Goal: Task Accomplishment & Management: Manage account settings

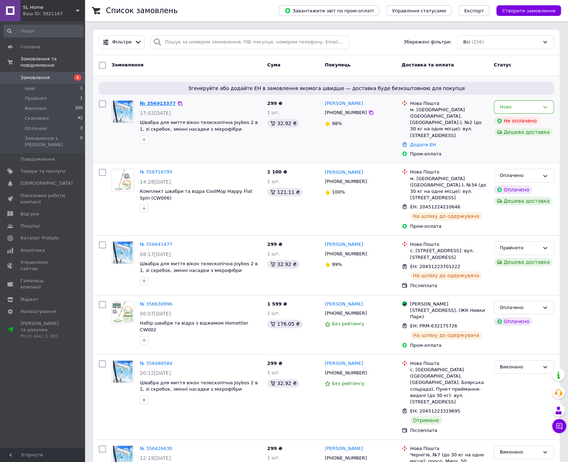
click at [153, 101] on link "№ 356913377" at bounding box center [158, 103] width 36 height 5
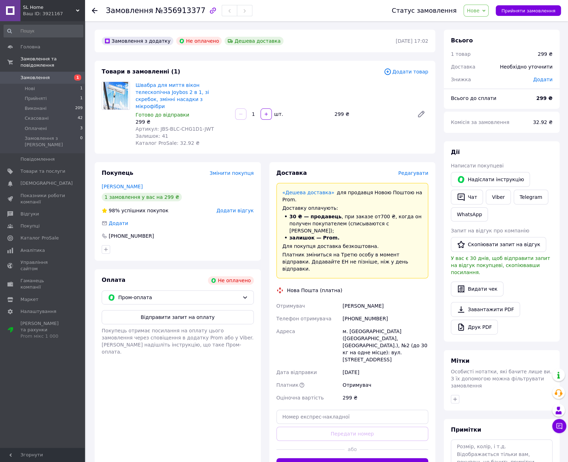
click at [489, 9] on span "Нове" at bounding box center [476, 11] width 25 height 12
click at [486, 26] on li "Прийнято" at bounding box center [480, 24] width 33 height 11
click at [94, 7] on div at bounding box center [95, 10] width 6 height 7
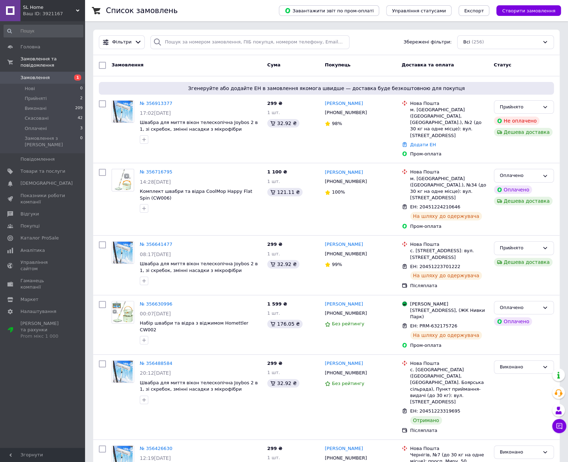
click at [60, 75] on span "Замовлення" at bounding box center [42, 78] width 45 height 6
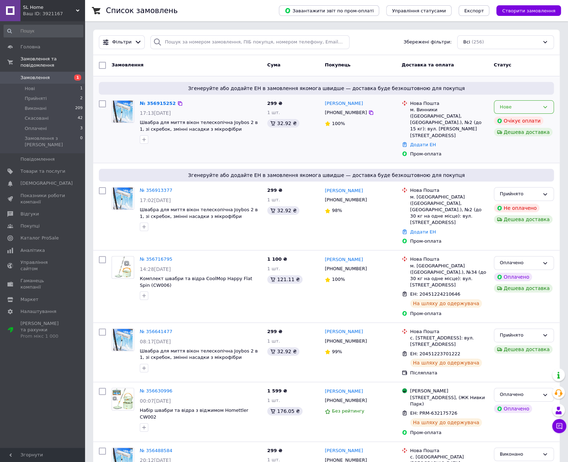
click at [518, 108] on div "Нове" at bounding box center [520, 107] width 40 height 7
click at [513, 122] on li "Прийнято" at bounding box center [524, 121] width 59 height 13
click at [157, 102] on link "№ 356915252" at bounding box center [156, 103] width 33 height 5
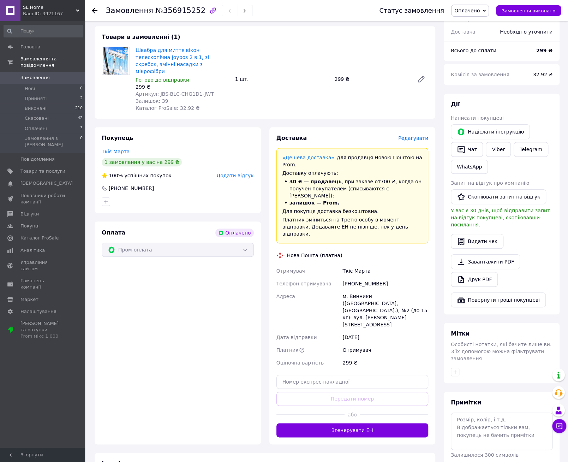
scroll to position [283, 0]
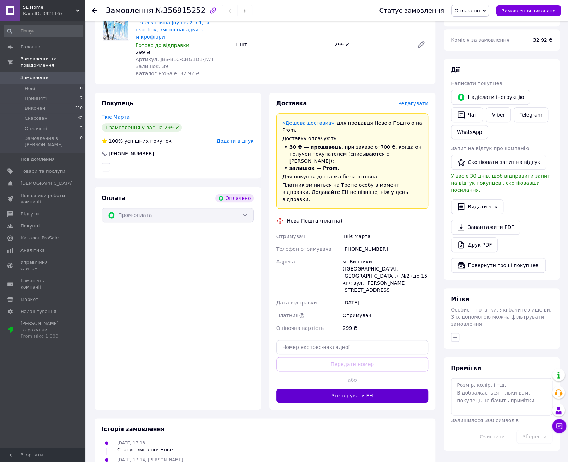
click at [338, 389] on button "Згенерувати ЕН" at bounding box center [353, 396] width 152 height 14
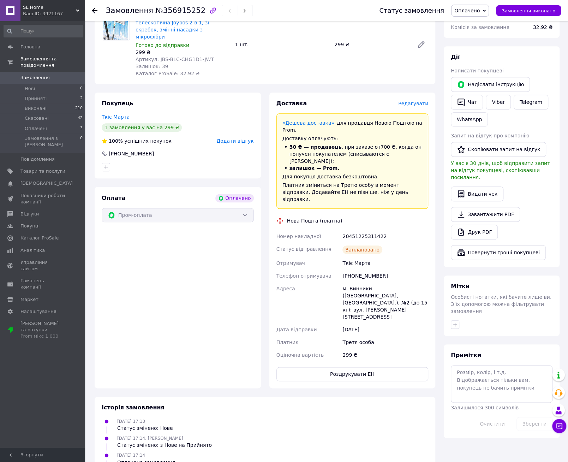
click at [353, 230] on div "20451225311422" at bounding box center [385, 236] width 89 height 13
copy div "20451225311422"
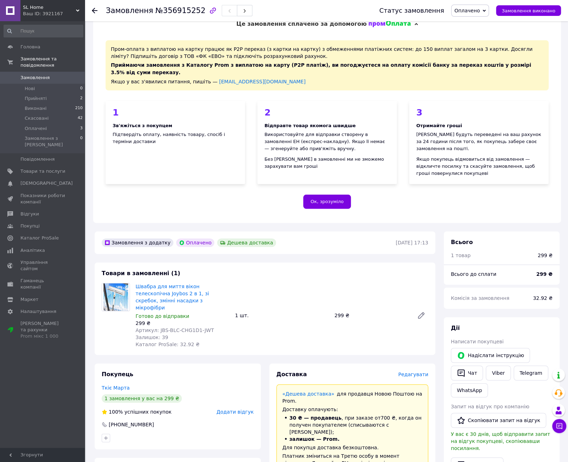
scroll to position [0, 0]
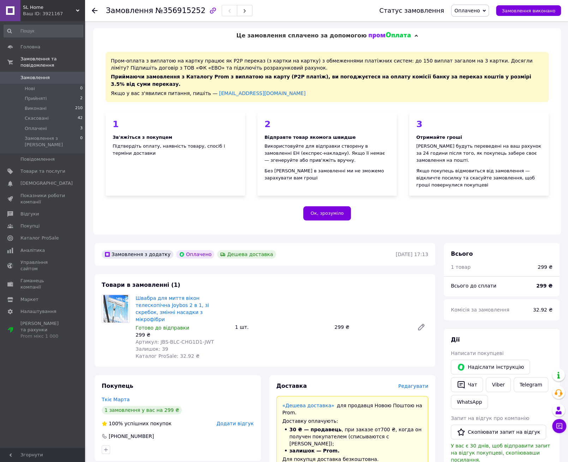
click at [94, 10] on use at bounding box center [95, 11] width 6 height 6
